Goal: Information Seeking & Learning: Learn about a topic

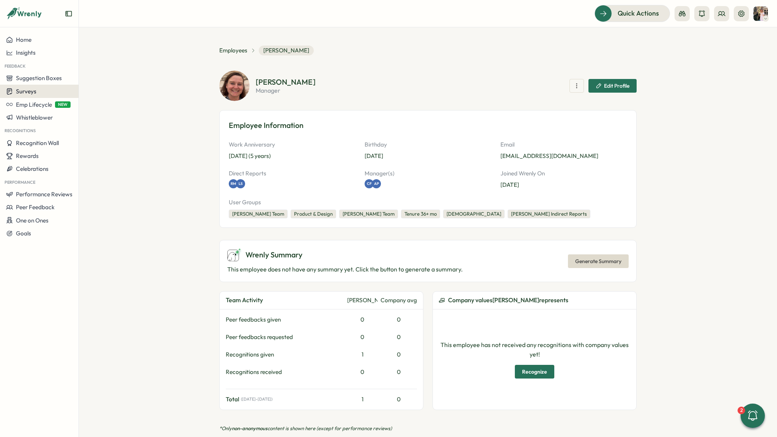
click at [25, 88] on span "Surveys" at bounding box center [26, 91] width 20 height 7
click at [91, 80] on div "Insights" at bounding box center [108, 77] width 57 height 8
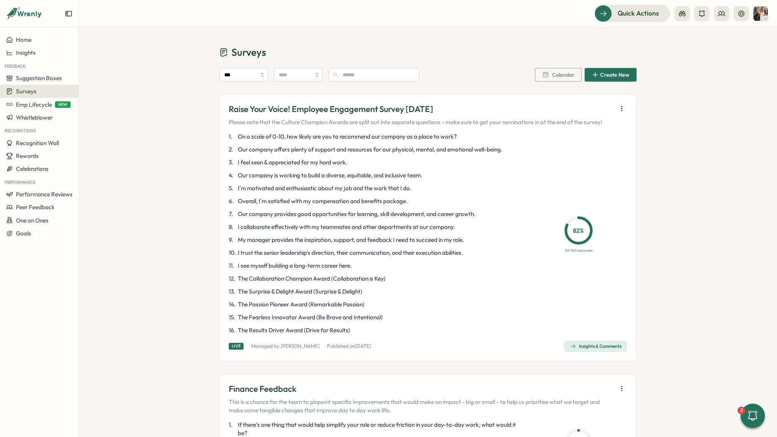
click at [594, 344] on div "Insights & Comments" at bounding box center [596, 346] width 52 height 6
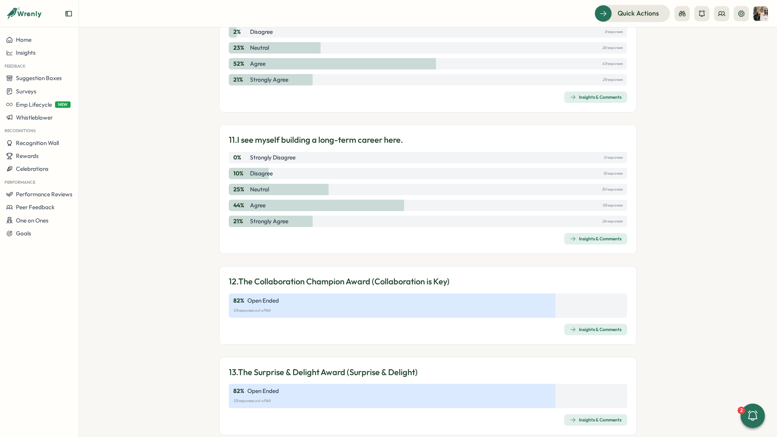
scroll to position [1635, 0]
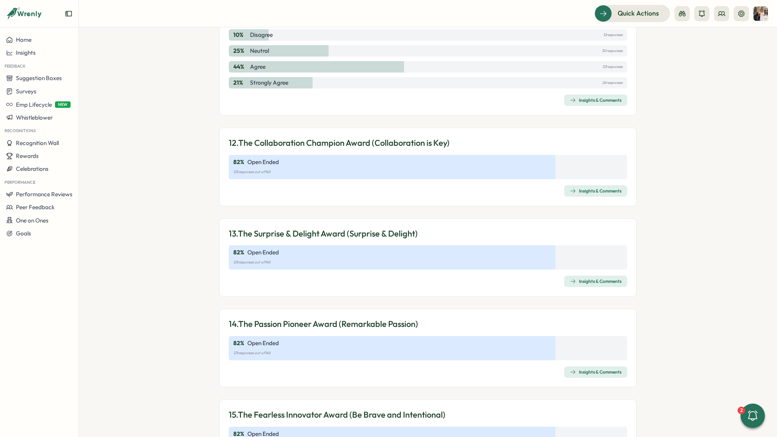
click at [602, 285] on span "Insights & Comments" at bounding box center [596, 281] width 52 height 11
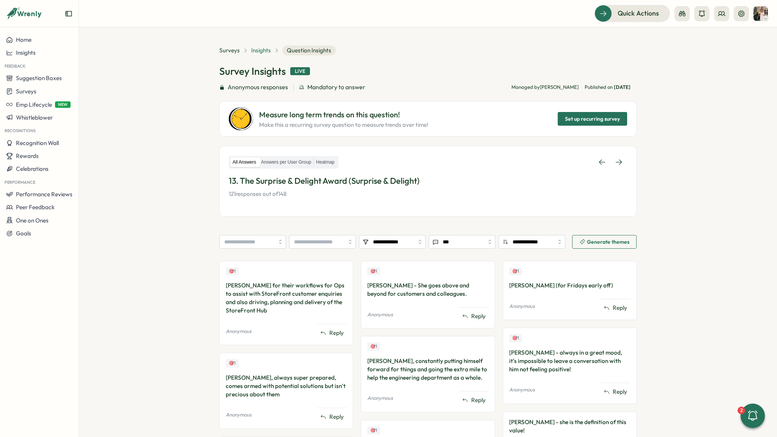
click at [258, 48] on span "Insights" at bounding box center [261, 50] width 20 height 8
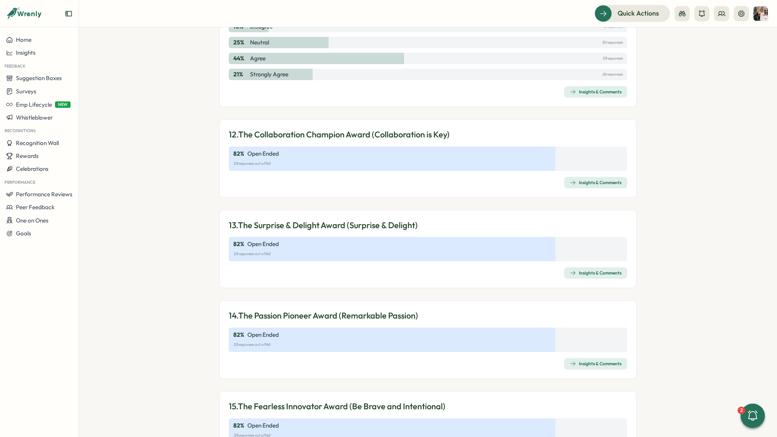
scroll to position [1785, 0]
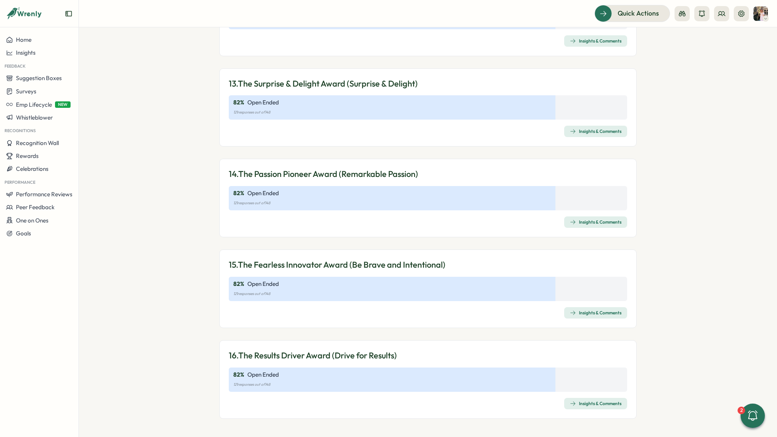
click at [585, 312] on div "Insights & Comments" at bounding box center [596, 313] width 52 height 6
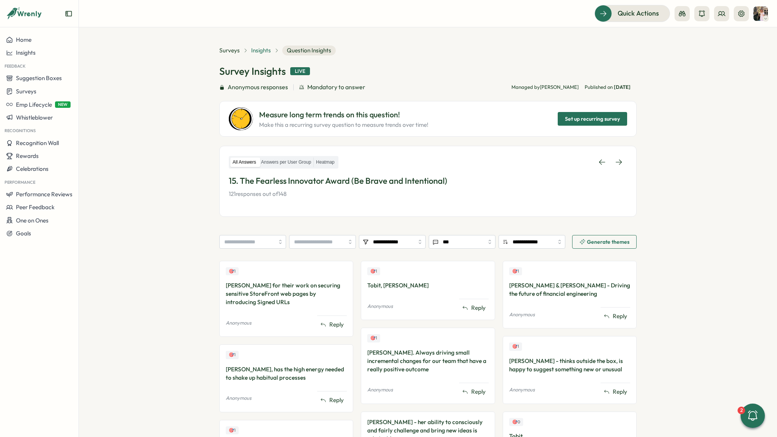
click at [264, 50] on span "Insights" at bounding box center [261, 50] width 20 height 8
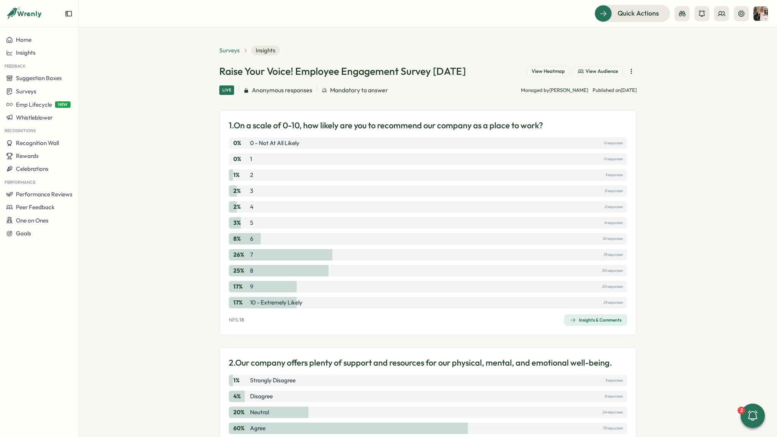
click at [235, 50] on span "Surveys" at bounding box center [229, 50] width 20 height 8
